Goal: Information Seeking & Learning: Compare options

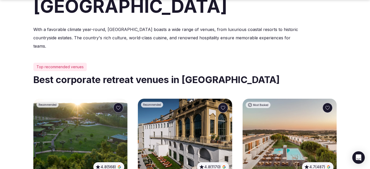
scroll to position [240, 0]
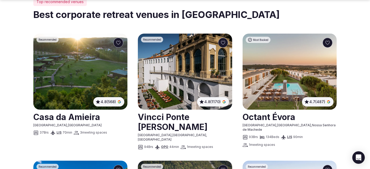
click at [172, 88] on img at bounding box center [185, 72] width 94 height 76
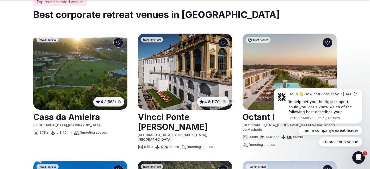
scroll to position [0, 0]
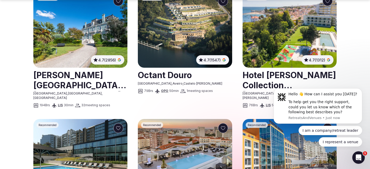
scroll to position [410, 0]
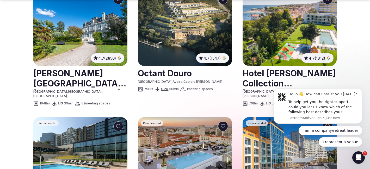
click at [164, 67] on link at bounding box center [185, 73] width 94 height 13
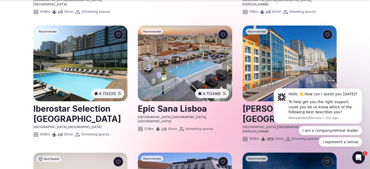
scroll to position [530, 0]
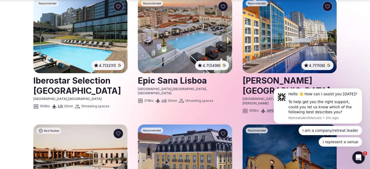
click at [181, 74] on link at bounding box center [185, 80] width 94 height 13
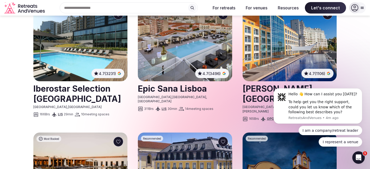
scroll to position [0, 0]
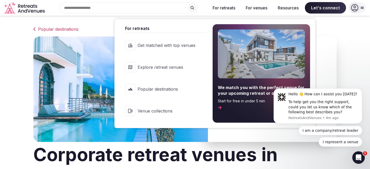
click at [179, 67] on span "Explore retreat venues" at bounding box center [167, 67] width 58 height 6
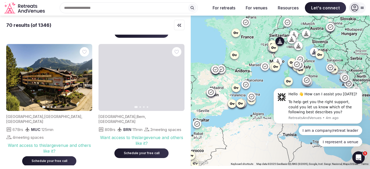
scroll to position [139, 0]
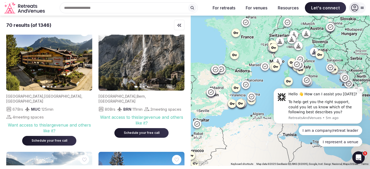
click at [361, 89] on icon "Dismiss notification" at bounding box center [361, 90] width 3 height 3
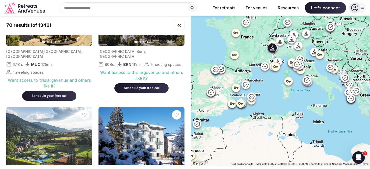
scroll to position [218, 0]
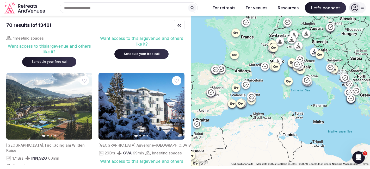
drag, startPoint x: 222, startPoint y: 119, endPoint x: 242, endPoint y: 101, distance: 26.2
click at [242, 101] on div at bounding box center [281, 91] width 180 height 151
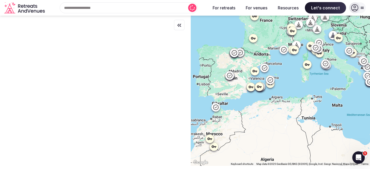
scroll to position [0, 0]
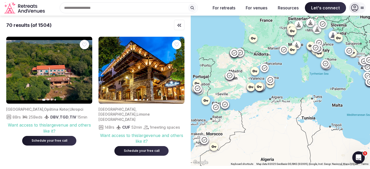
click at [215, 147] on icon at bounding box center [214, 146] width 5 height 5
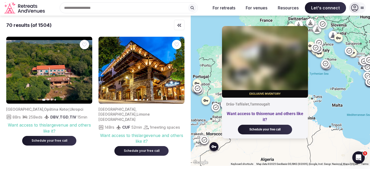
click at [204, 143] on icon at bounding box center [204, 140] width 6 height 6
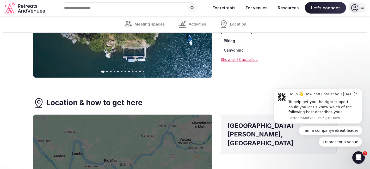
scroll to position [759, 0]
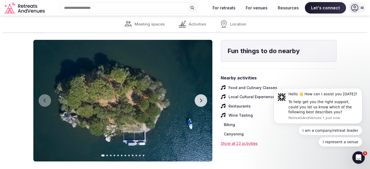
click at [200, 102] on icon "button" at bounding box center [201, 101] width 4 height 4
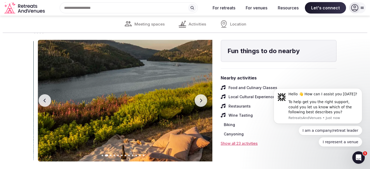
click at [200, 102] on icon "button" at bounding box center [201, 101] width 4 height 4
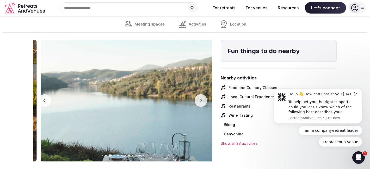
click at [200, 102] on icon "button" at bounding box center [201, 101] width 4 height 4
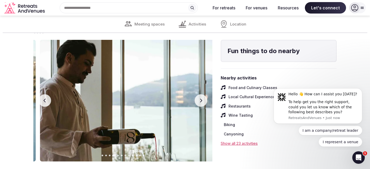
click at [200, 102] on icon "button" at bounding box center [201, 101] width 4 height 4
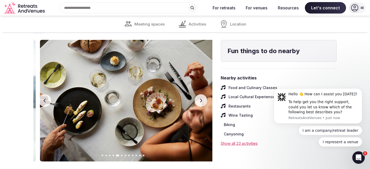
click at [200, 102] on icon "button" at bounding box center [201, 101] width 4 height 4
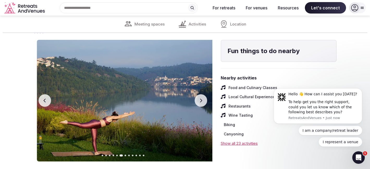
click at [200, 102] on icon "button" at bounding box center [201, 101] width 4 height 4
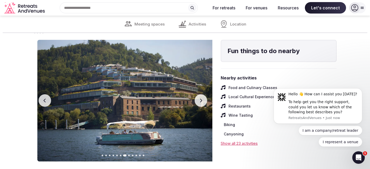
click at [200, 102] on icon "button" at bounding box center [201, 101] width 4 height 4
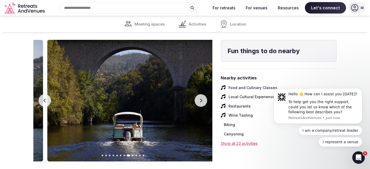
click at [200, 102] on icon "button" at bounding box center [201, 101] width 4 height 4
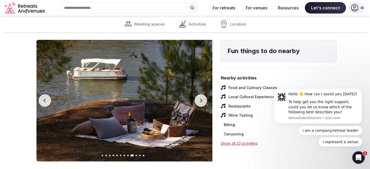
click at [200, 102] on icon "button" at bounding box center [201, 101] width 4 height 4
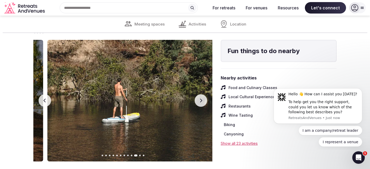
click at [200, 102] on icon "button" at bounding box center [201, 101] width 4 height 4
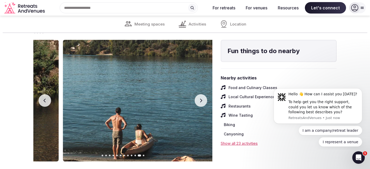
click at [200, 102] on icon "button" at bounding box center [201, 101] width 4 height 4
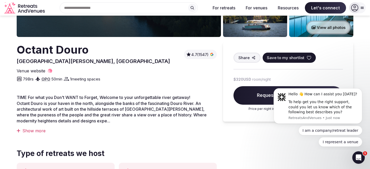
scroll to position [115, 0]
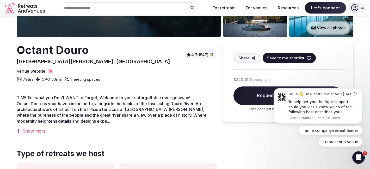
click at [245, 77] on span "$320 USD" at bounding box center [243, 79] width 18 height 5
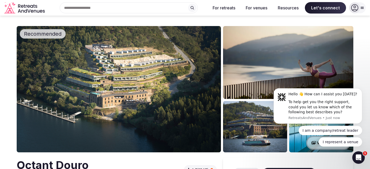
scroll to position [20, 0]
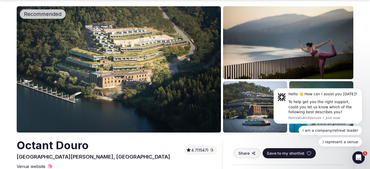
click at [122, 76] on img at bounding box center [119, 69] width 205 height 127
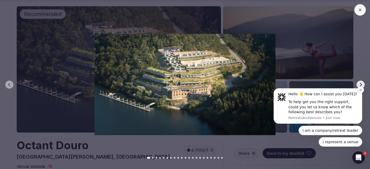
click at [361, 89] on icon "Dismiss notification" at bounding box center [361, 90] width 3 height 3
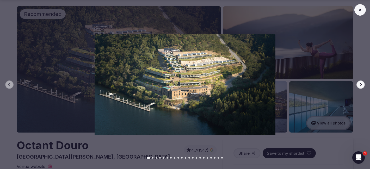
click at [363, 86] on button "Next slide" at bounding box center [361, 85] width 8 height 8
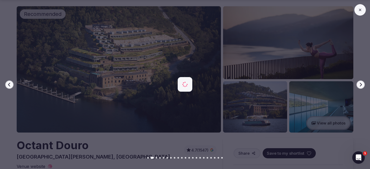
click at [363, 86] on button "Next slide" at bounding box center [361, 85] width 8 height 8
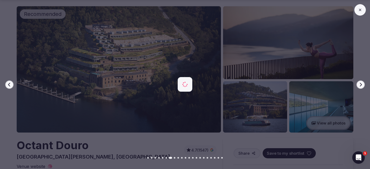
click at [363, 86] on button "Next slide" at bounding box center [361, 85] width 8 height 8
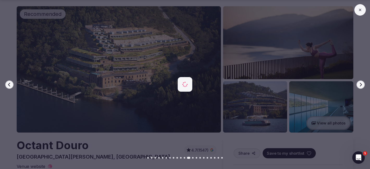
click at [363, 86] on button "Next slide" at bounding box center [361, 85] width 8 height 8
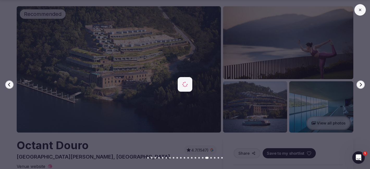
click at [363, 86] on button "Next slide" at bounding box center [361, 85] width 8 height 8
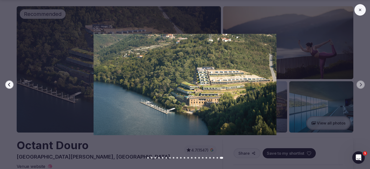
click at [360, 11] on icon at bounding box center [360, 10] width 4 height 4
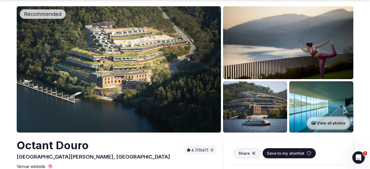
scroll to position [0, 0]
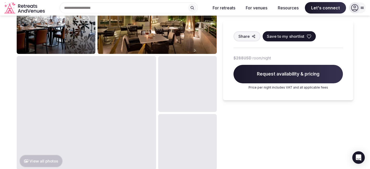
scroll to position [380, 0]
